Goal: Information Seeking & Learning: Find specific fact

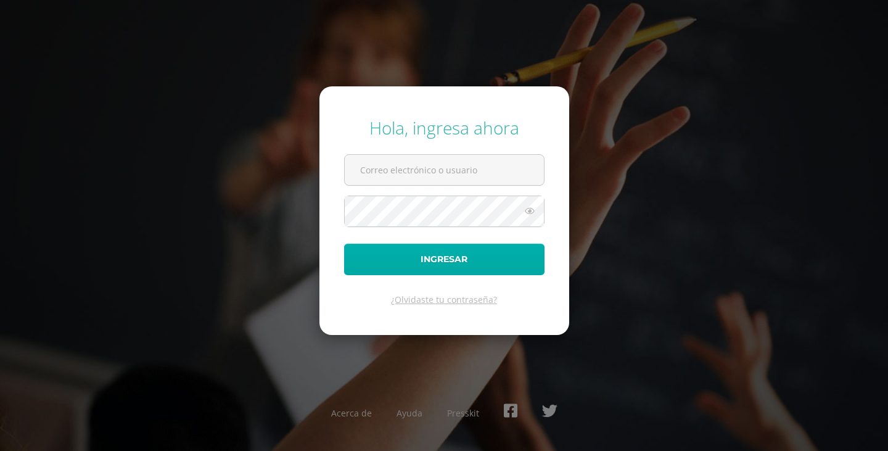
type input "[EMAIL_ADDRESS][DOMAIN_NAME]"
click at [460, 252] on button "Ingresar" at bounding box center [444, 259] width 201 height 31
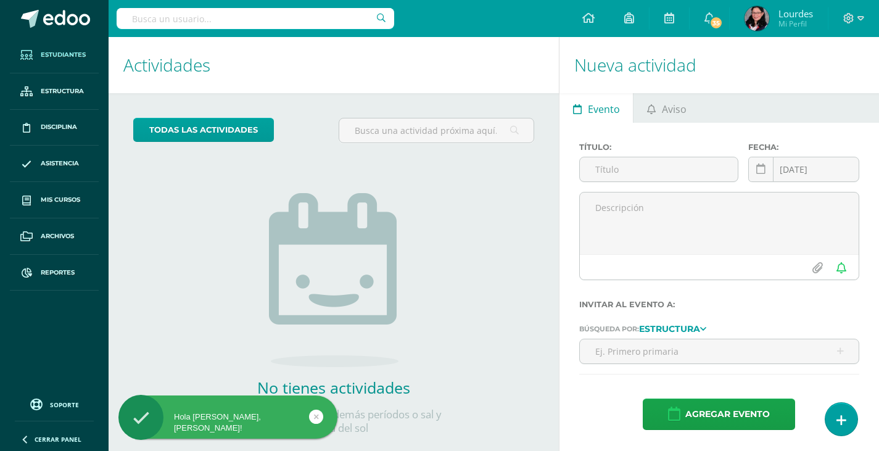
click at [46, 43] on link "Estudiantes" at bounding box center [54, 55] width 89 height 36
click at [188, 13] on input "text" at bounding box center [256, 18] width 278 height 21
click at [72, 51] on span "Estudiantes" at bounding box center [63, 55] width 45 height 10
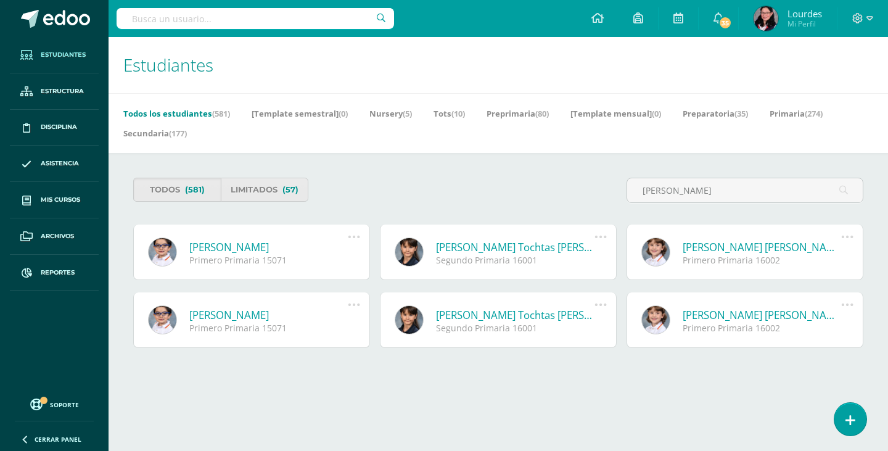
type input "ochoa"
click at [307, 249] on link "Carlos Raúl Ochoa Hernández" at bounding box center [268, 247] width 159 height 14
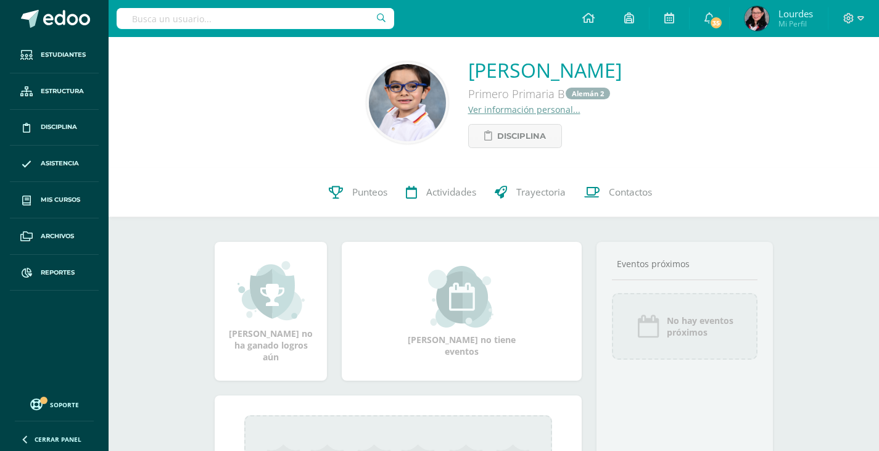
click at [468, 110] on link "Ver información personal..." at bounding box center [524, 110] width 112 height 12
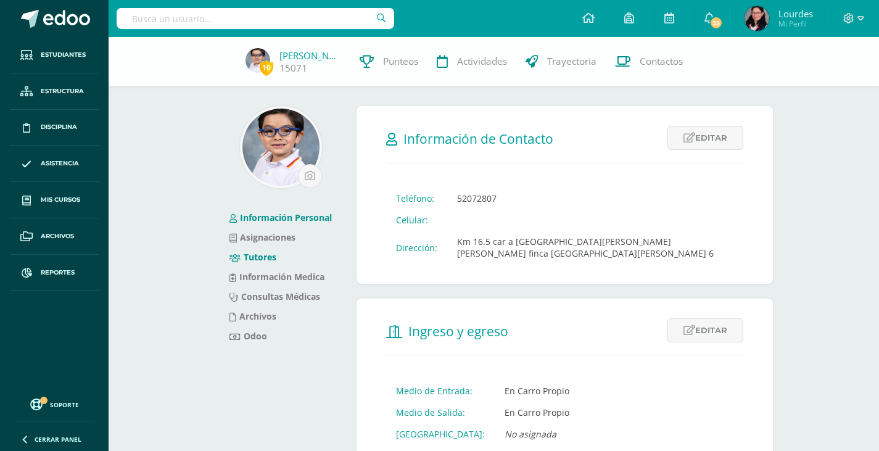
click at [262, 259] on link "Tutores" at bounding box center [253, 257] width 47 height 12
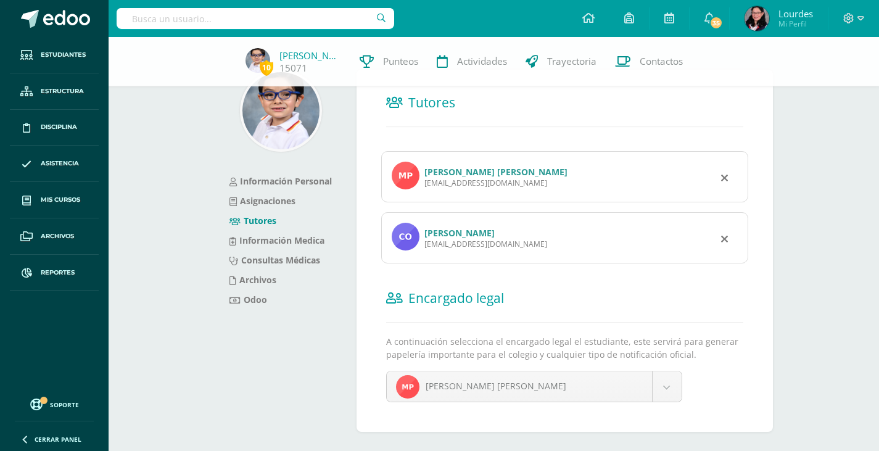
scroll to position [57, 0]
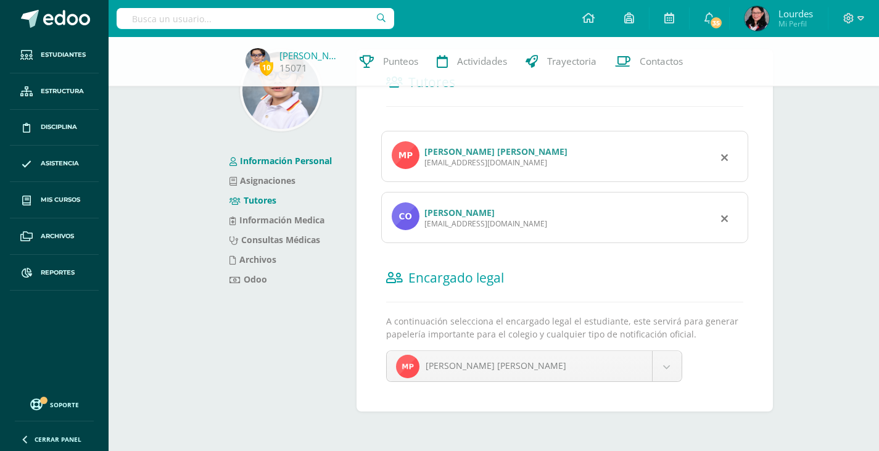
click at [283, 160] on link "Información Personal" at bounding box center [281, 161] width 102 height 12
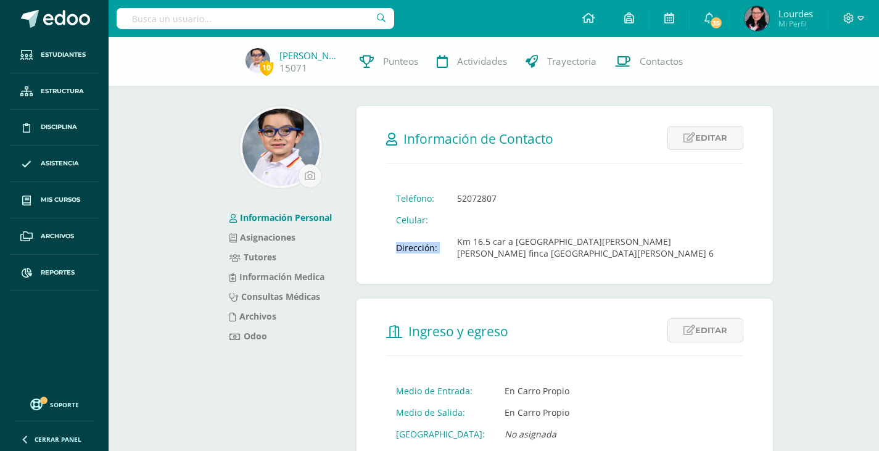
drag, startPoint x: 456, startPoint y: 244, endPoint x: 681, endPoint y: 230, distance: 225.0
click at [673, 230] on tbody "Teléfono: 52072807 Celular: Dirección: Km 16.5 car a [GEOGRAPHIC_DATA][PERSON_N…" at bounding box center [564, 226] width 357 height 77
click at [487, 250] on td "Km 16.5 car a [GEOGRAPHIC_DATA][PERSON_NAME] [PERSON_NAME] finca [GEOGRAPHIC_DA…" at bounding box center [595, 247] width 296 height 33
drag, startPoint x: 459, startPoint y: 242, endPoint x: 727, endPoint y: 244, distance: 267.8
click at [727, 244] on form "Información de Contacto Editar Cancelar Guardar Teléfono: 52072807 Celular: Dir…" at bounding box center [565, 195] width 416 height 178
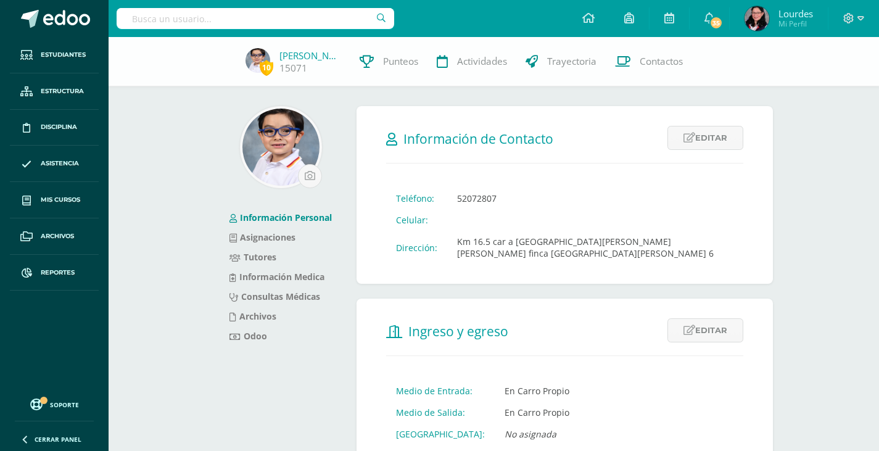
click at [634, 373] on form "Ingreso y egreso Editar Cancelar Guardar Medio de Entrada: En Carro Propio [GEO…" at bounding box center [565, 382] width 416 height 166
